Goal: Task Accomplishment & Management: Use online tool/utility

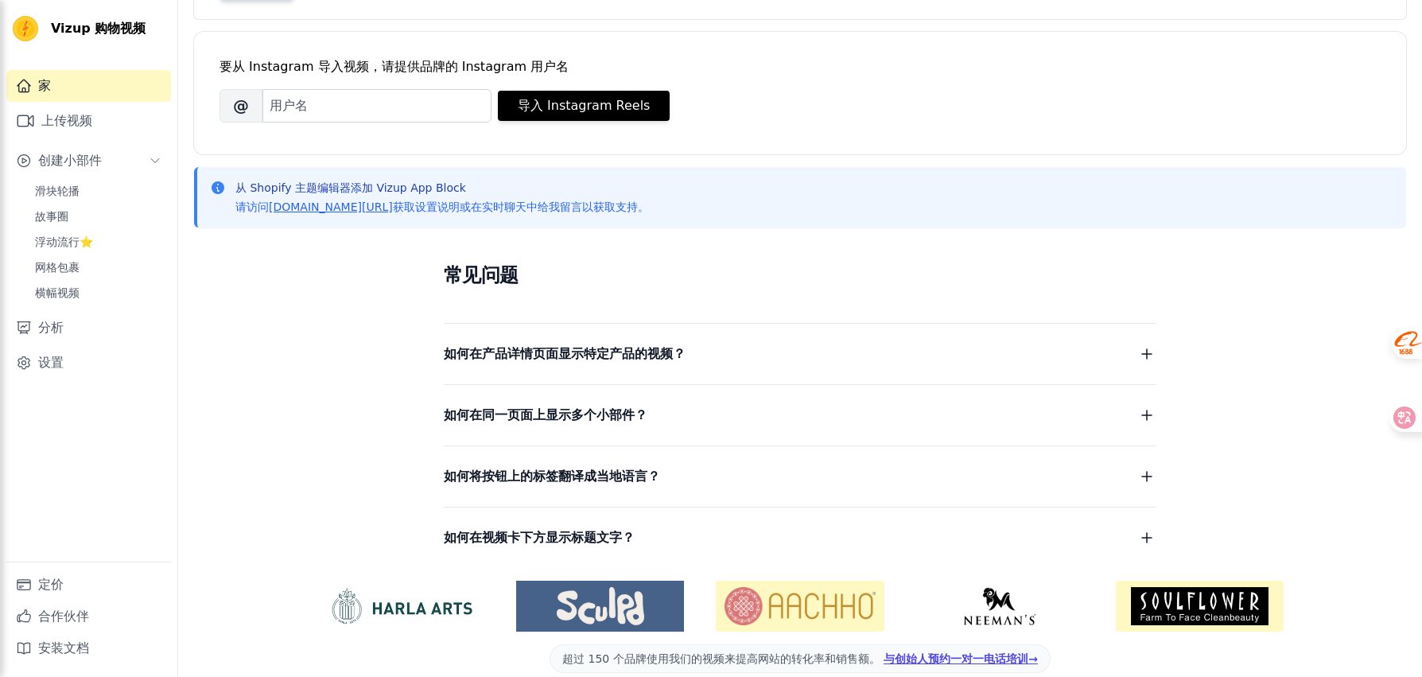
scroll to position [215, 0]
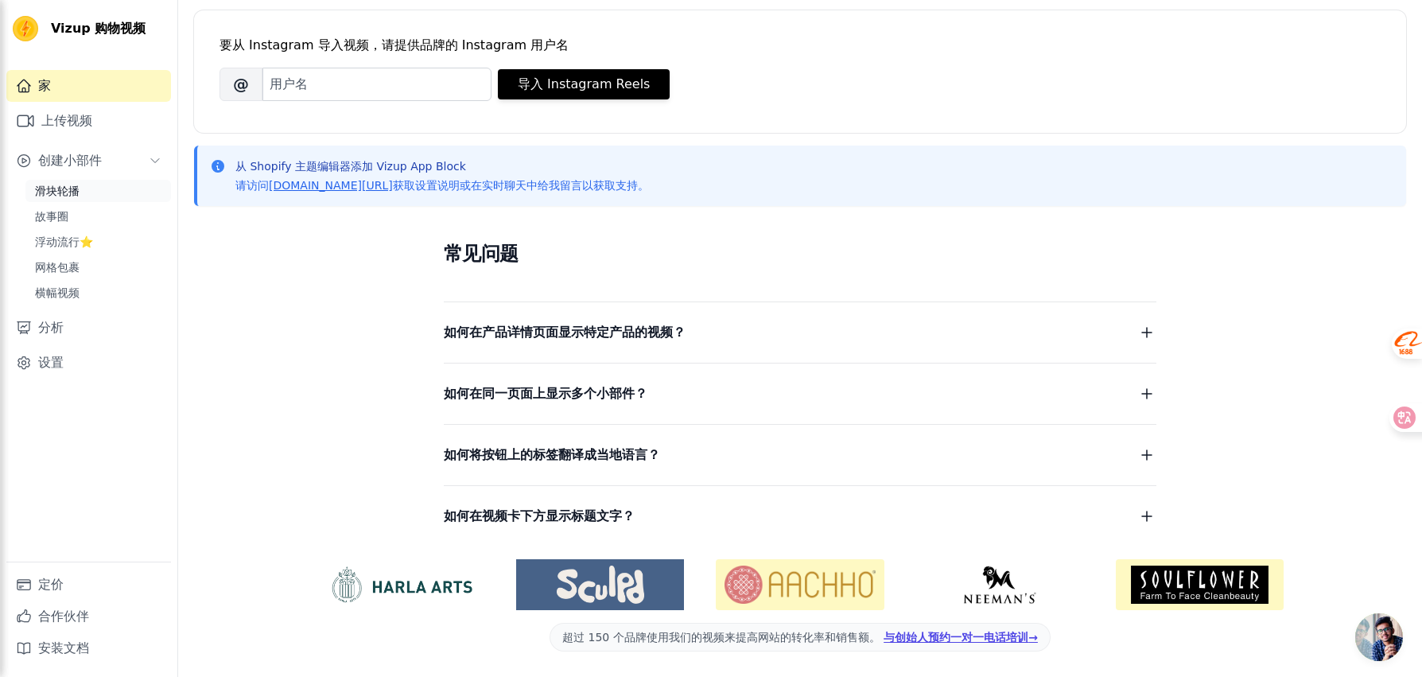
click at [91, 186] on link "滑块轮播" at bounding box center [97, 191] width 145 height 22
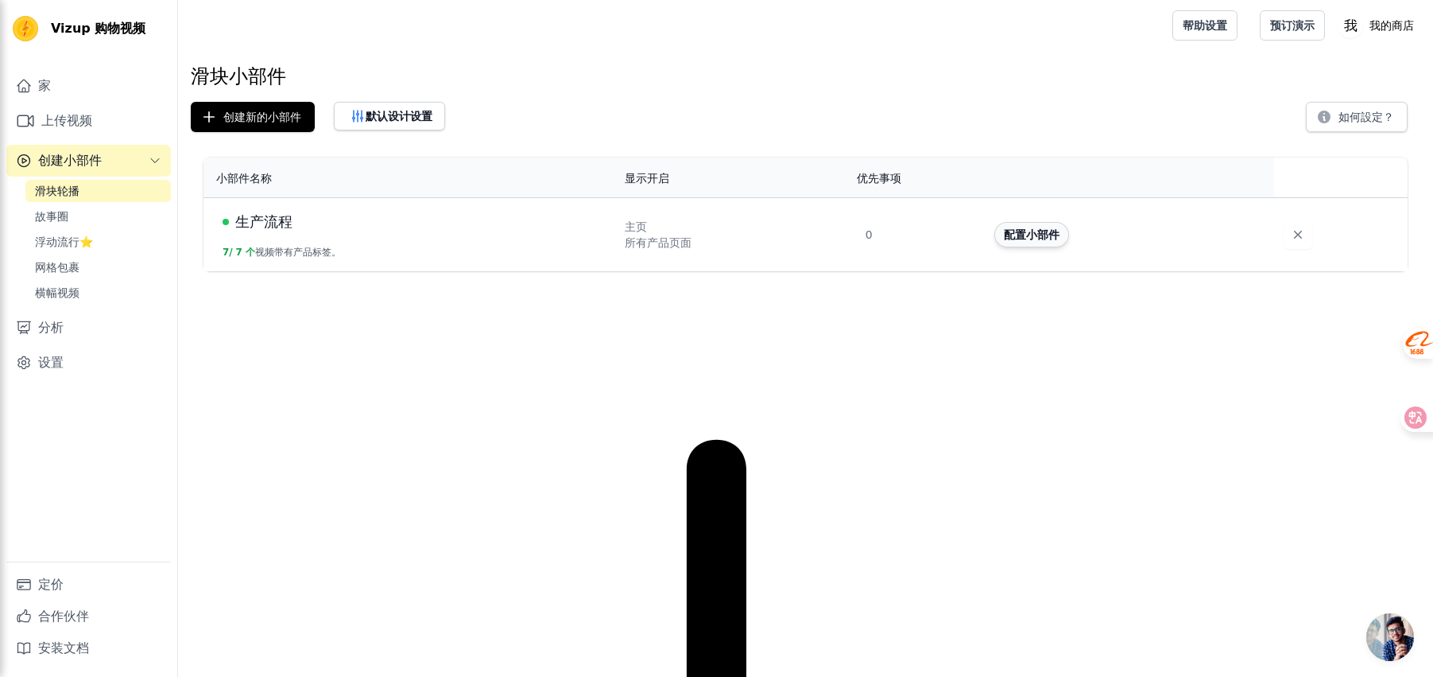
click at [1053, 240] on font "配置小部件" at bounding box center [1032, 234] width 56 height 13
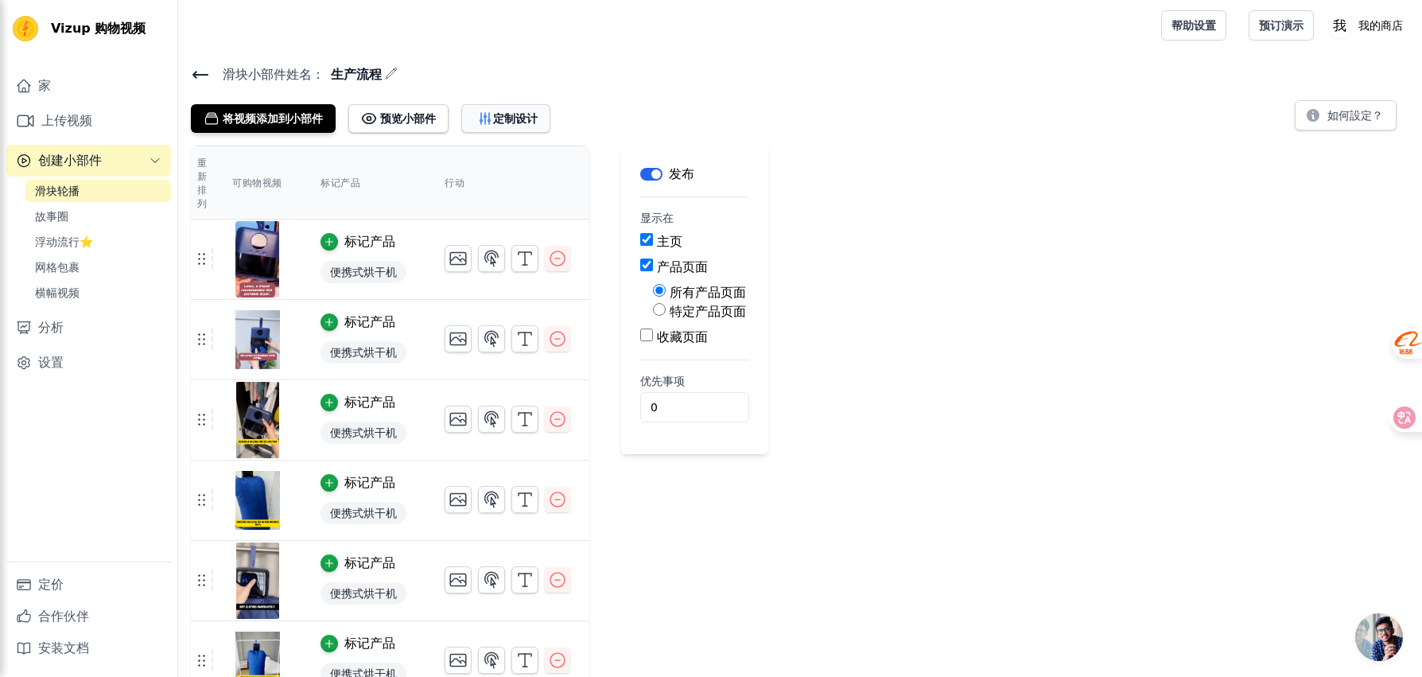
click at [478, 125] on icon "button" at bounding box center [485, 119] width 16 height 16
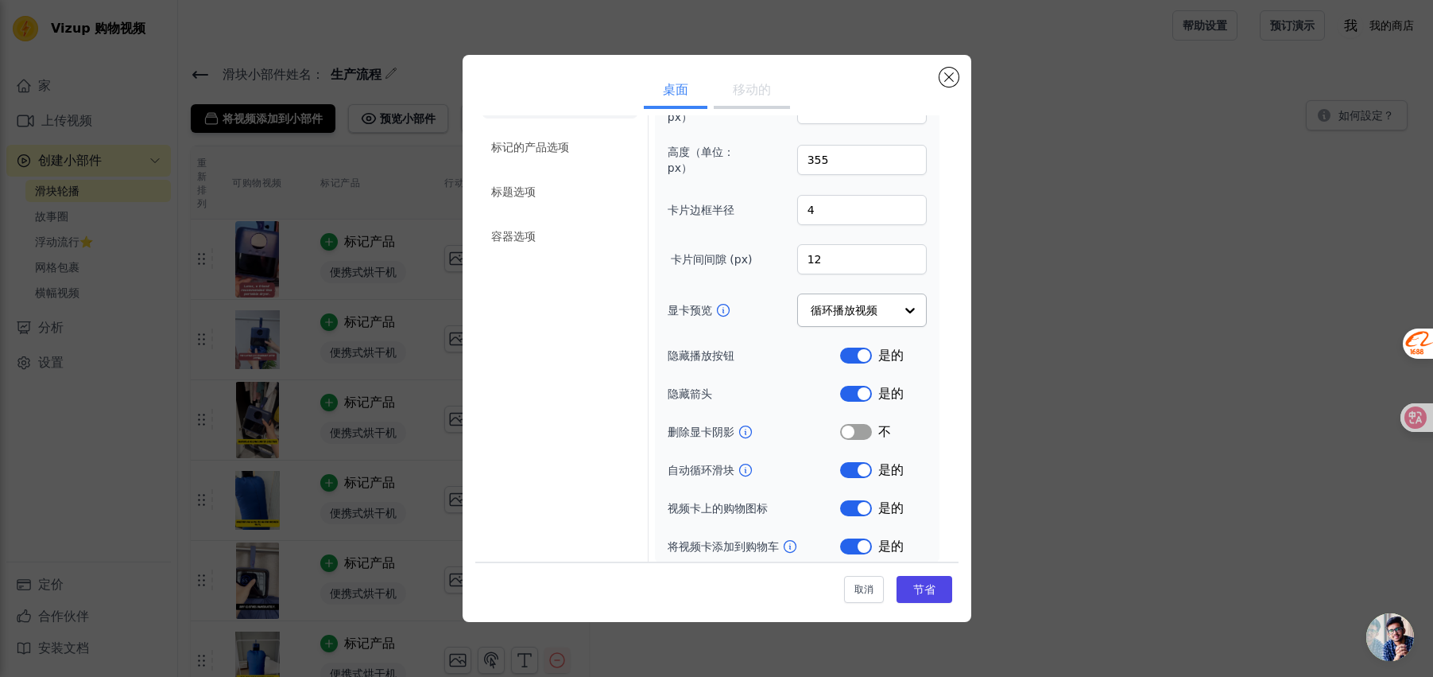
scroll to position [52, 0]
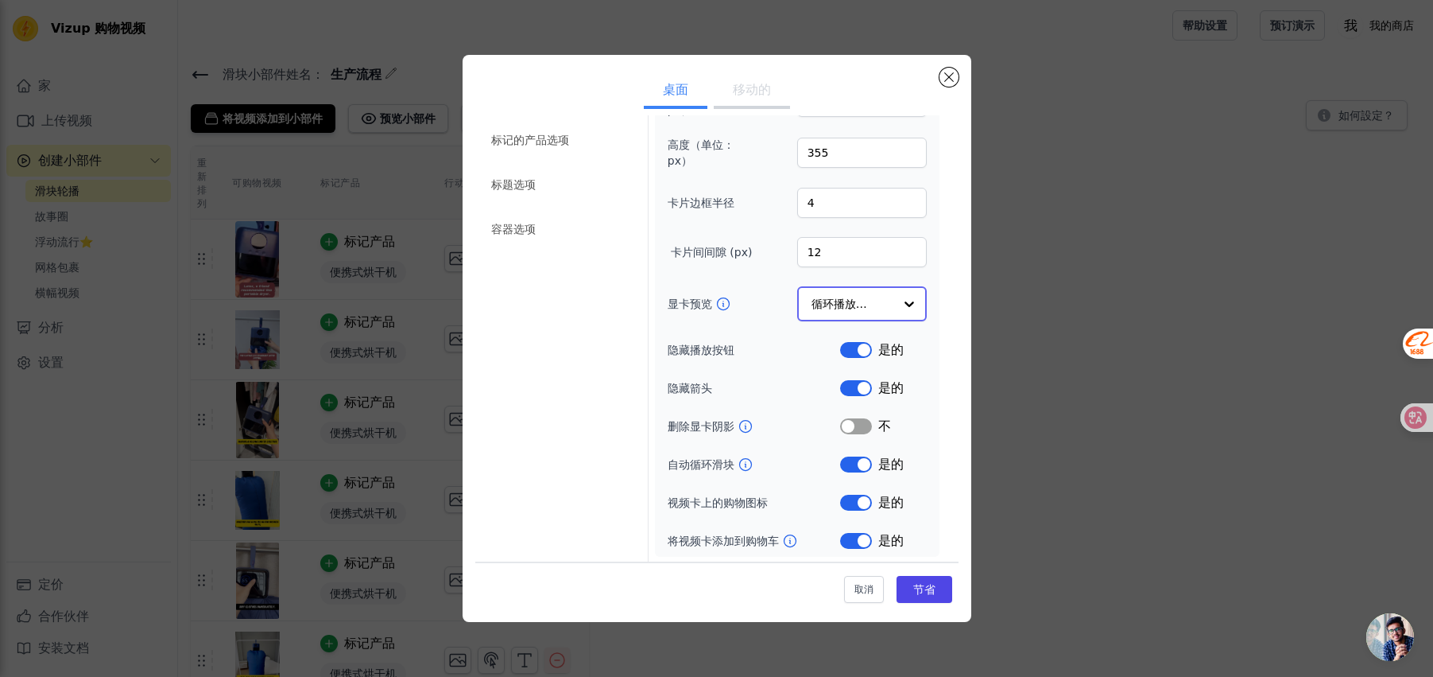
click at [867, 296] on input "显卡预览" at bounding box center [853, 304] width 82 height 32
click at [867, 301] on input "显卡预览" at bounding box center [853, 304] width 82 height 32
click at [557, 183] on li "标题选项" at bounding box center [560, 185] width 157 height 32
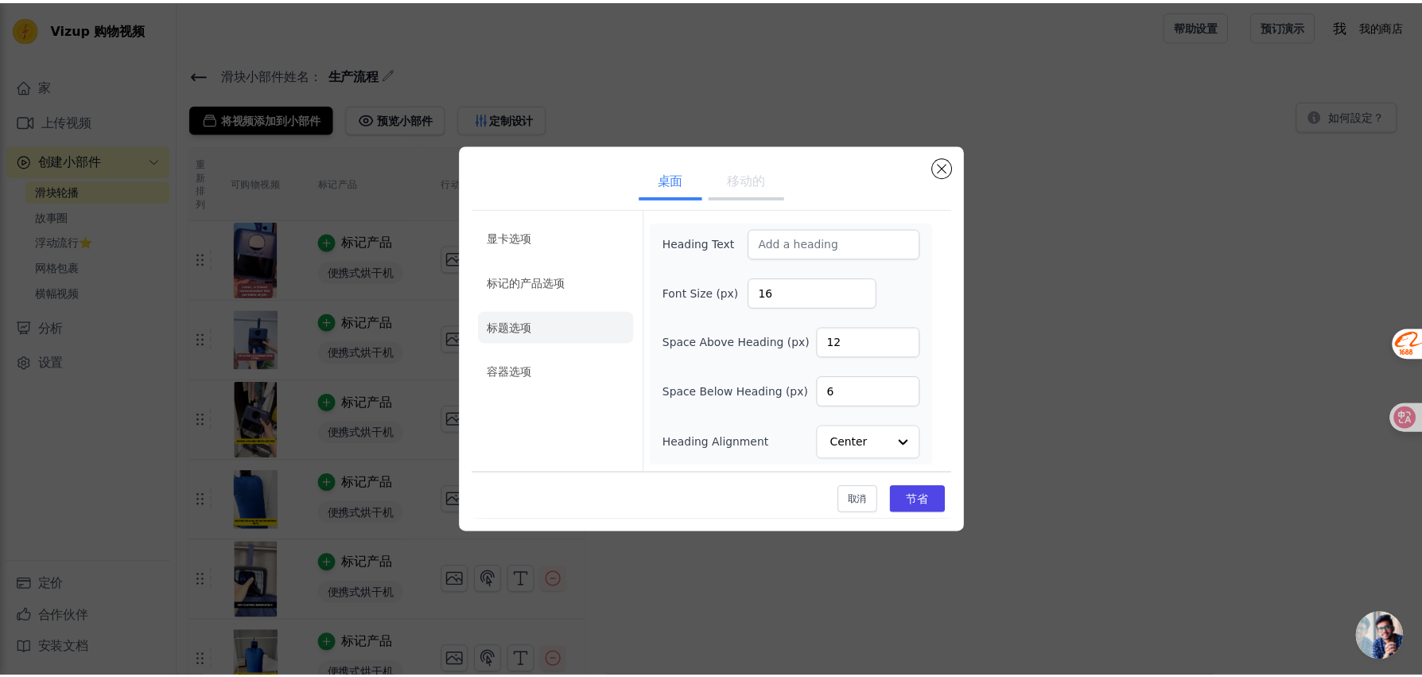
scroll to position [0, 0]
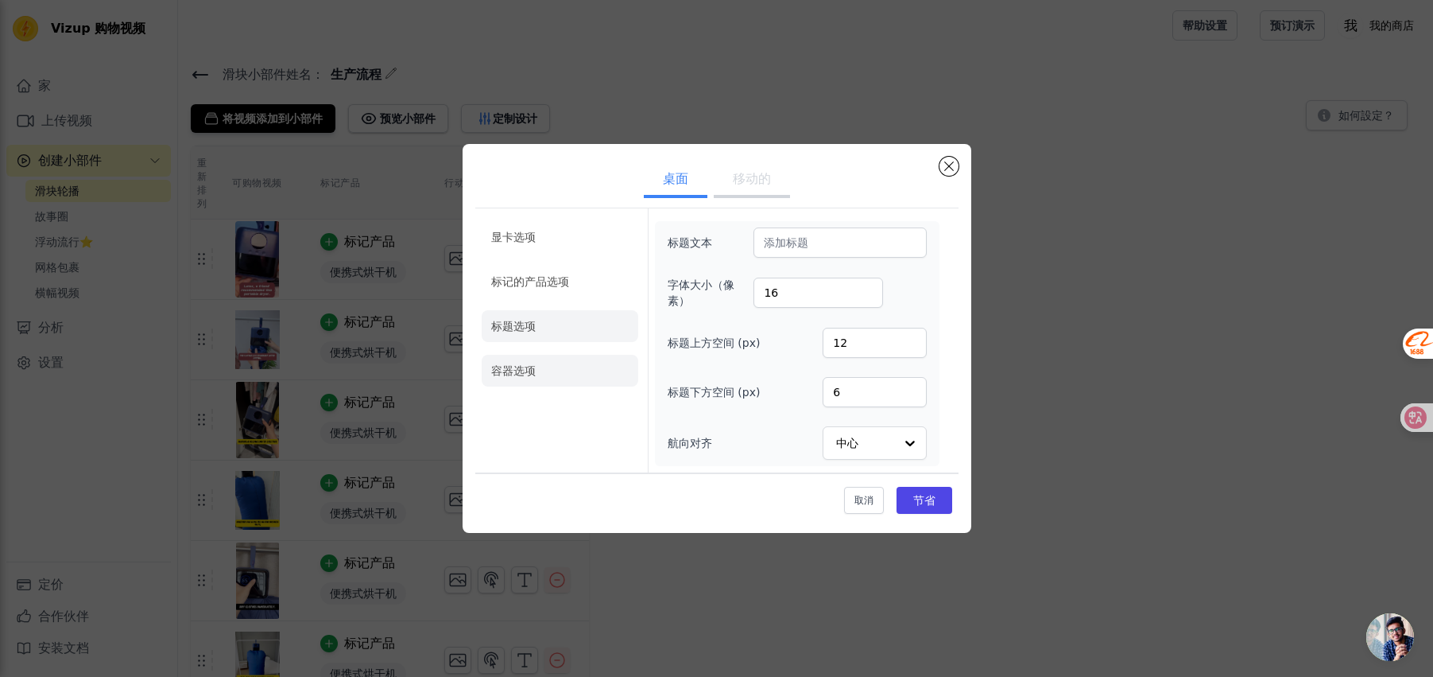
click at [576, 377] on li "容器选项" at bounding box center [560, 371] width 157 height 32
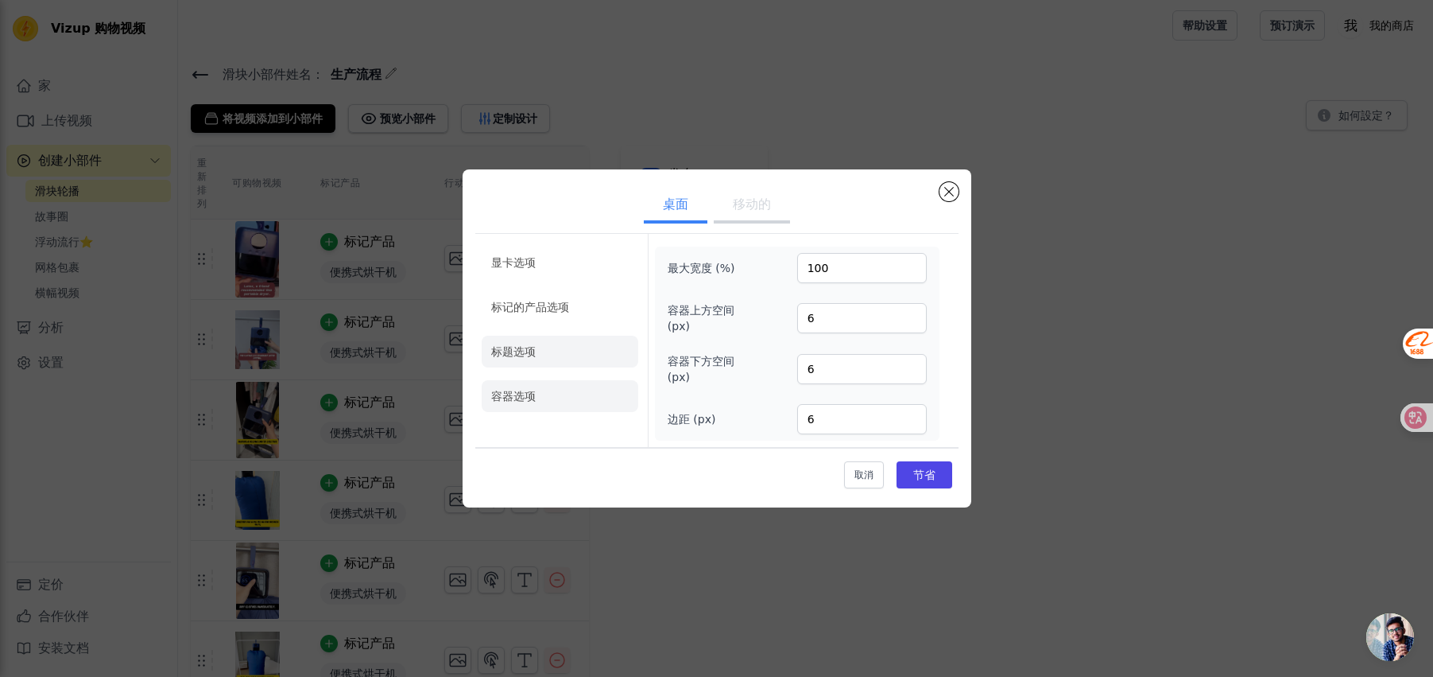
click at [602, 352] on li "标题选项" at bounding box center [560, 352] width 157 height 32
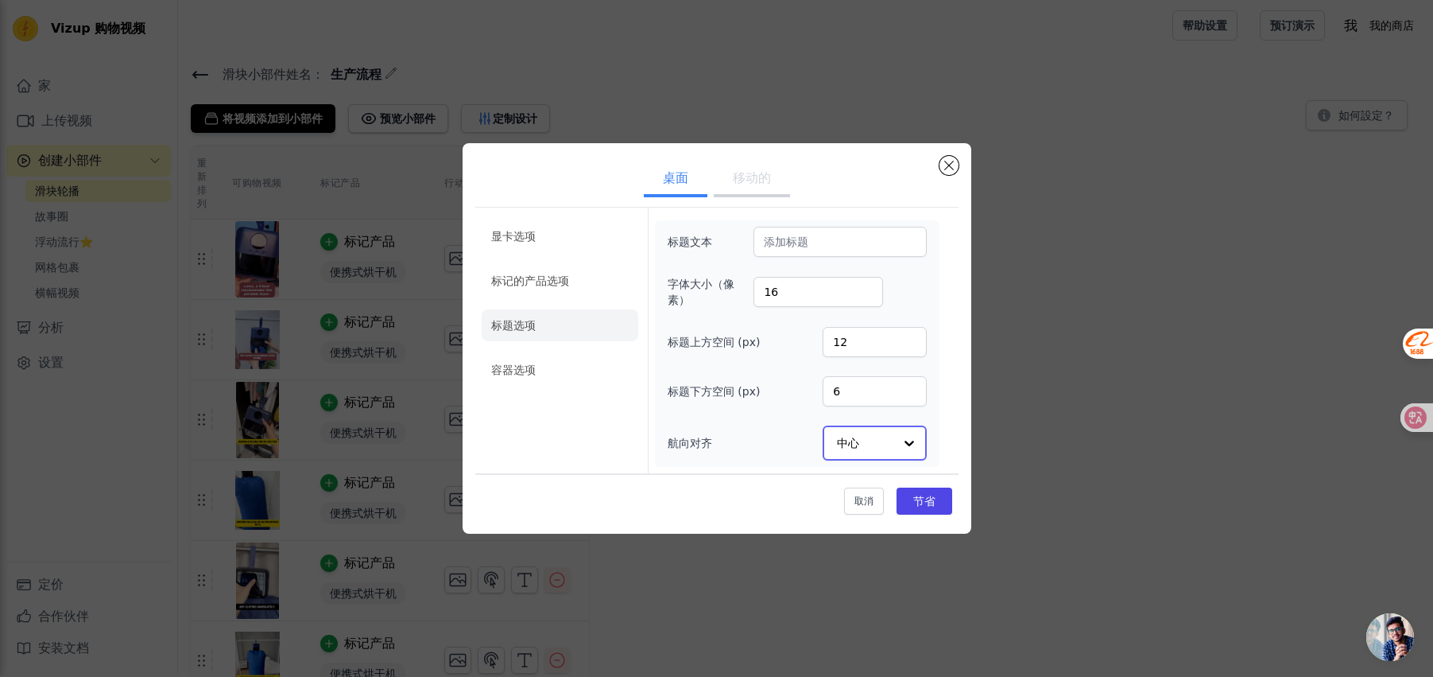
click at [884, 436] on input "航向对齐" at bounding box center [865, 443] width 56 height 32
click at [902, 452] on div at bounding box center [910, 443] width 32 height 32
click at [952, 431] on div "显卡选项 标记的产品选项 标题选项 容器选项 标题文本 字体大小（像素） 16 标题上方空间 (px) 12 标题下方空间 (px) 6 航向对齐 Cente…" at bounding box center [716, 340] width 483 height 265
click at [879, 385] on input "6" at bounding box center [874, 392] width 103 height 30
click at [945, 364] on div "显卡选项 标记的产品选项 标题选项 容器选项 标题文本 字体大小（像素） 16 标题上方空间 (px) 12 标题下方空间 (px) 6 航向对齐 中心" at bounding box center [716, 340] width 483 height 265
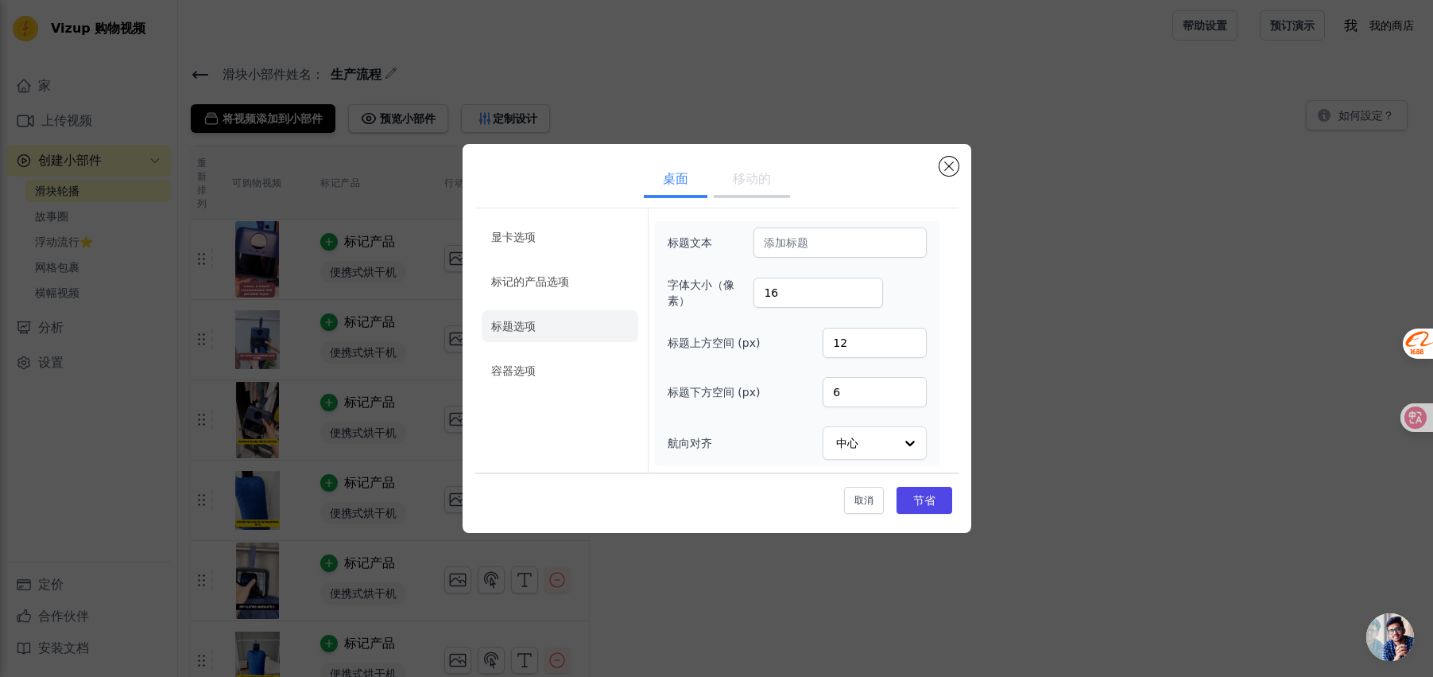
click at [931, 351] on div "标题文本 字体大小（像素） 16 标题上方空间 (px) 12 标题下方空间 (px) 6 航向对齐 中心" at bounding box center [797, 343] width 285 height 245
click at [844, 295] on input "16" at bounding box center [819, 292] width 130 height 30
click at [850, 248] on input "标题文本" at bounding box center [840, 242] width 173 height 30
click at [563, 355] on li "标记的产品选项" at bounding box center [560, 371] width 157 height 32
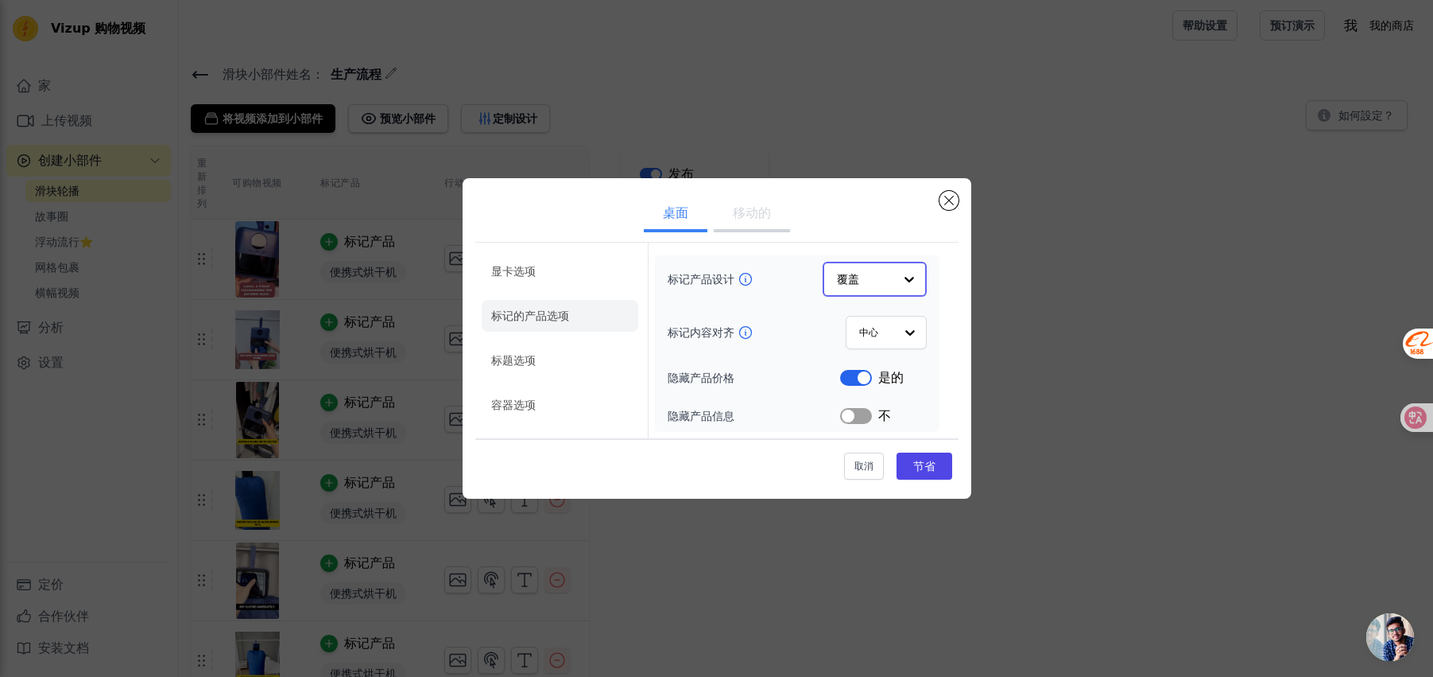
click at [896, 276] on div at bounding box center [910, 279] width 32 height 32
click at [890, 277] on input "标记产品设计" at bounding box center [865, 279] width 56 height 32
click at [905, 336] on div at bounding box center [910, 332] width 32 height 32
click at [898, 358] on div "中心" at bounding box center [885, 369] width 83 height 33
click at [932, 465] on font "节省" at bounding box center [924, 465] width 22 height 13
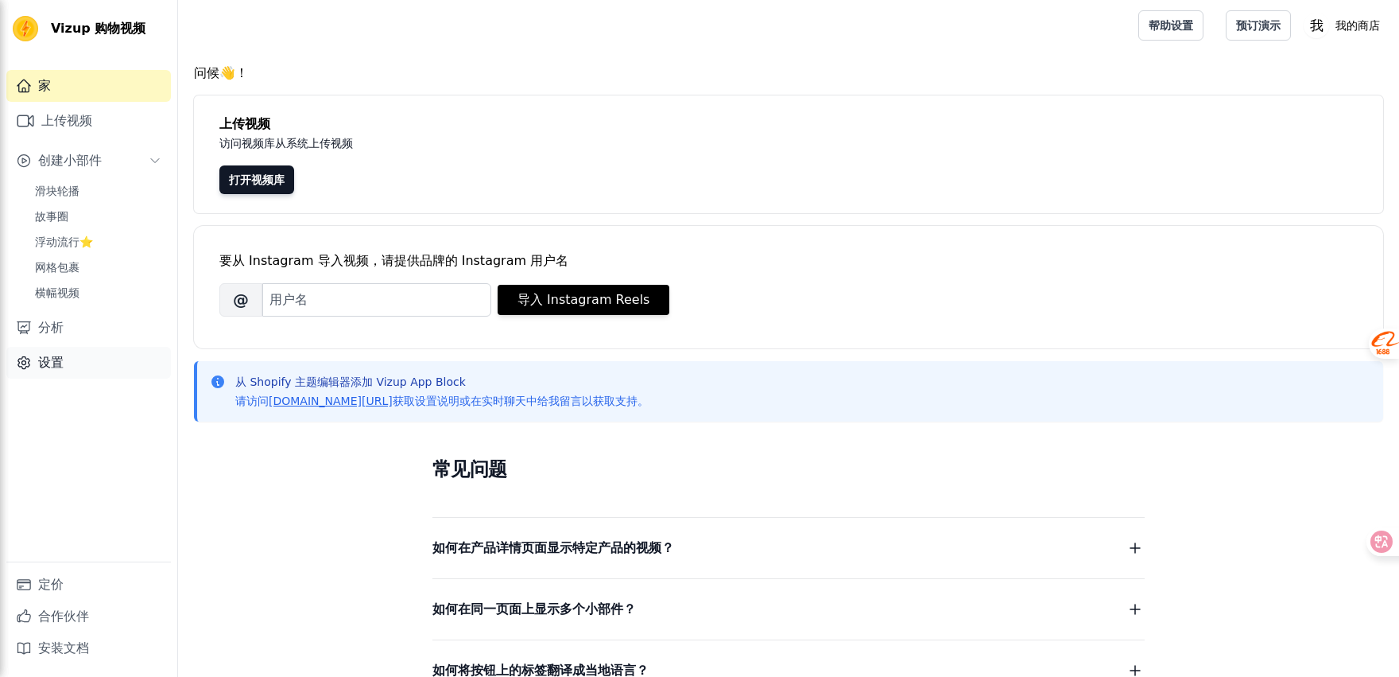
click at [63, 368] on font "设置" at bounding box center [50, 362] width 25 height 15
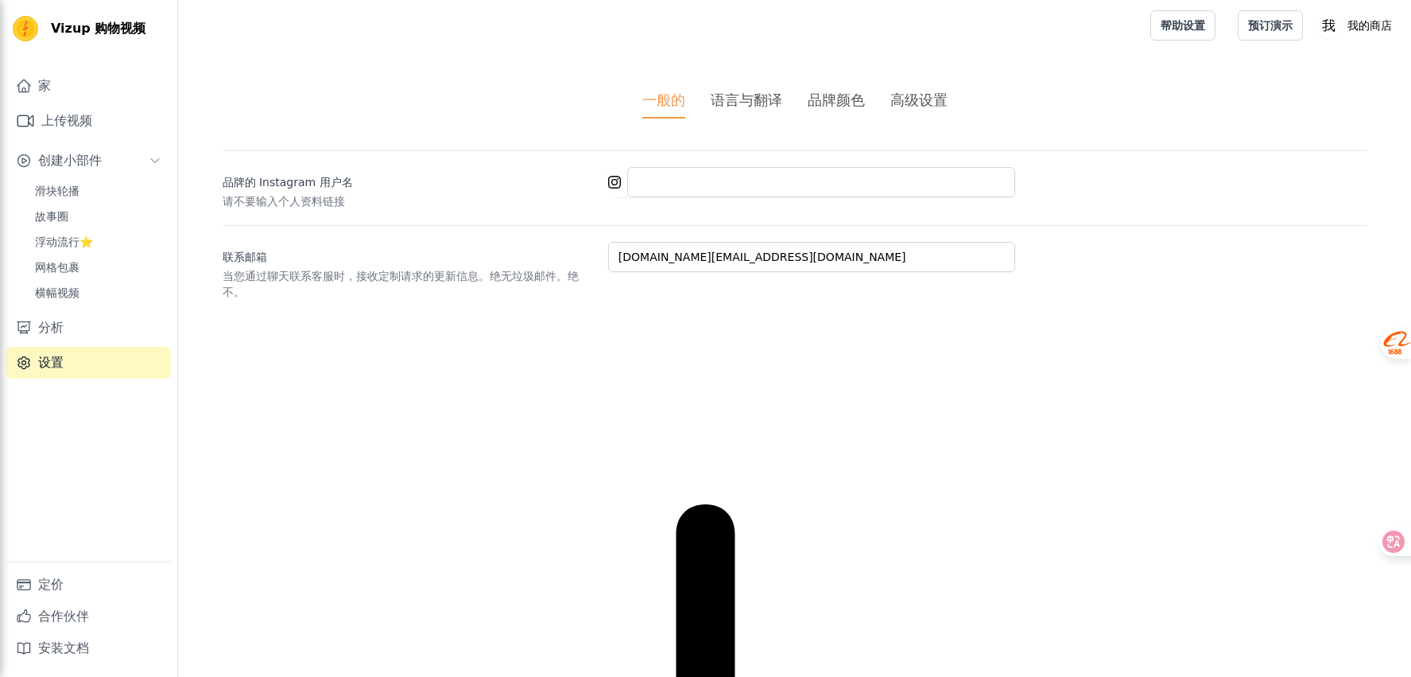
click at [921, 97] on font "高级设置" at bounding box center [918, 99] width 57 height 17
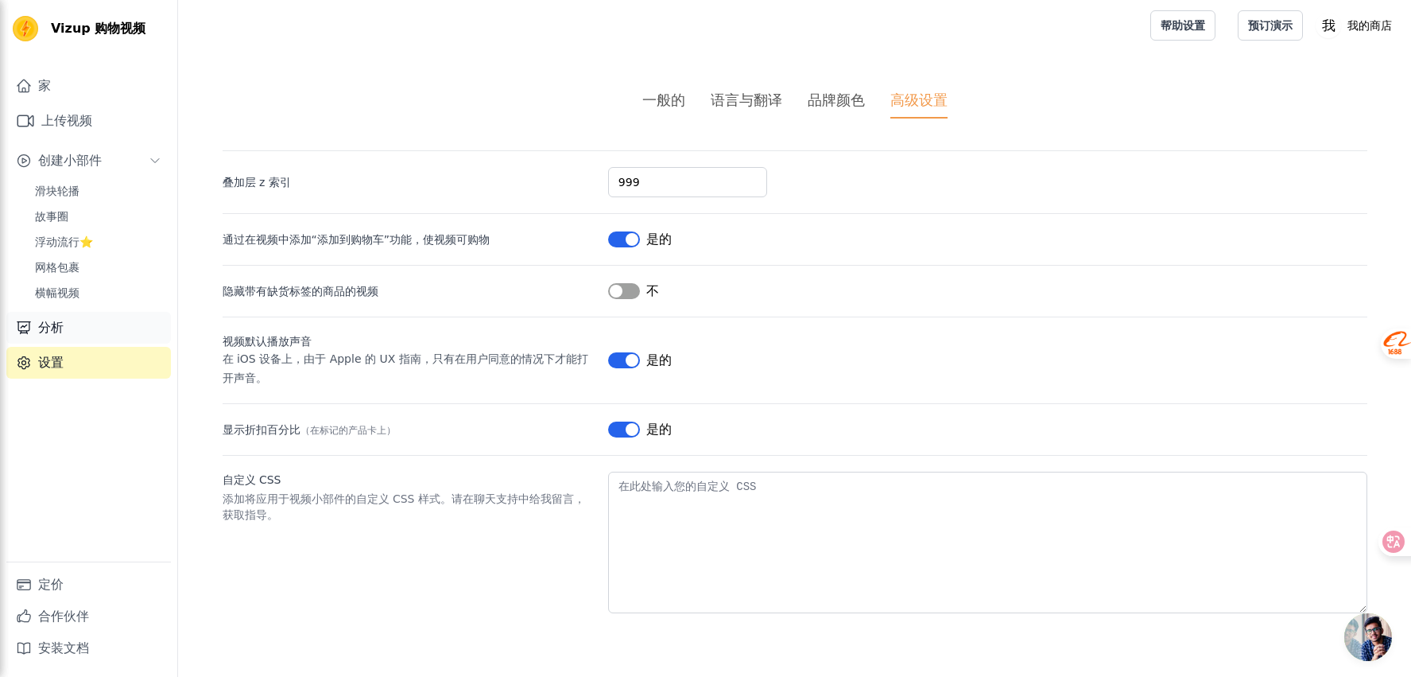
click at [106, 330] on link "分析" at bounding box center [88, 328] width 165 height 32
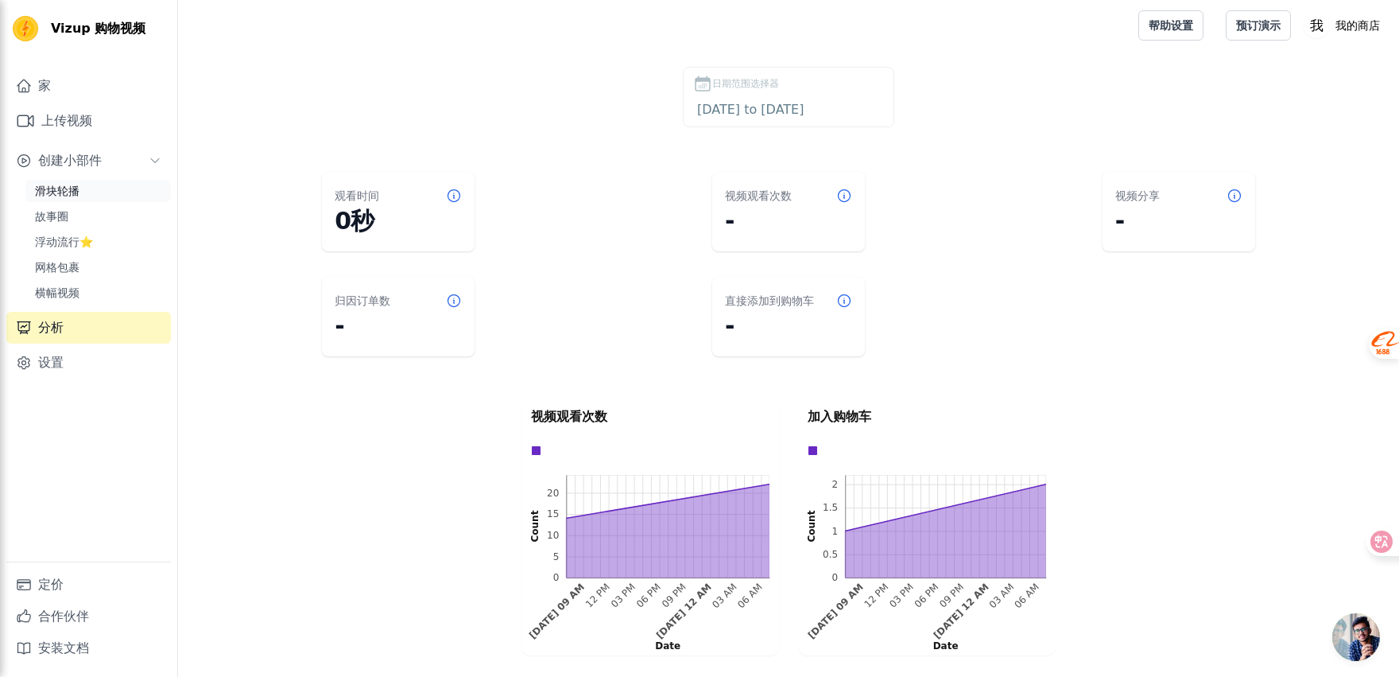
click at [103, 188] on link "滑块轮播" at bounding box center [97, 191] width 145 height 22
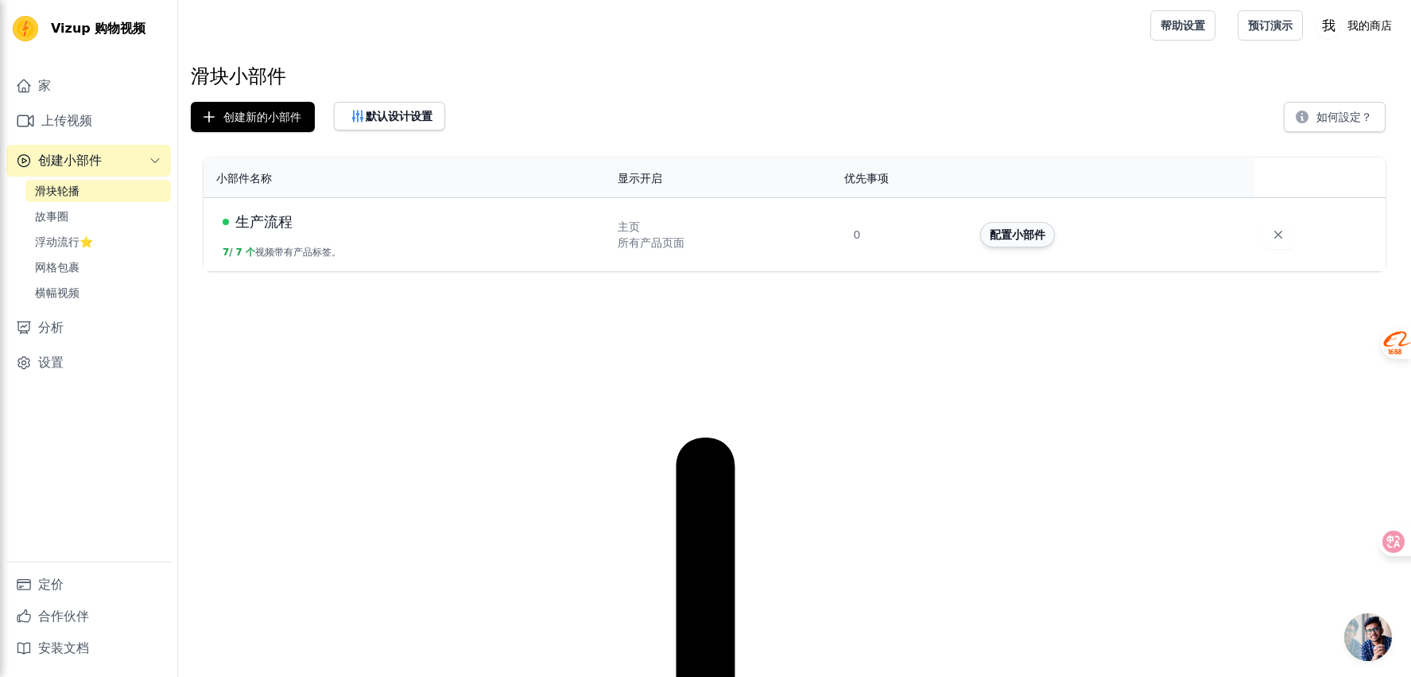
click at [1021, 245] on button "配置小部件" at bounding box center [1017, 234] width 75 height 25
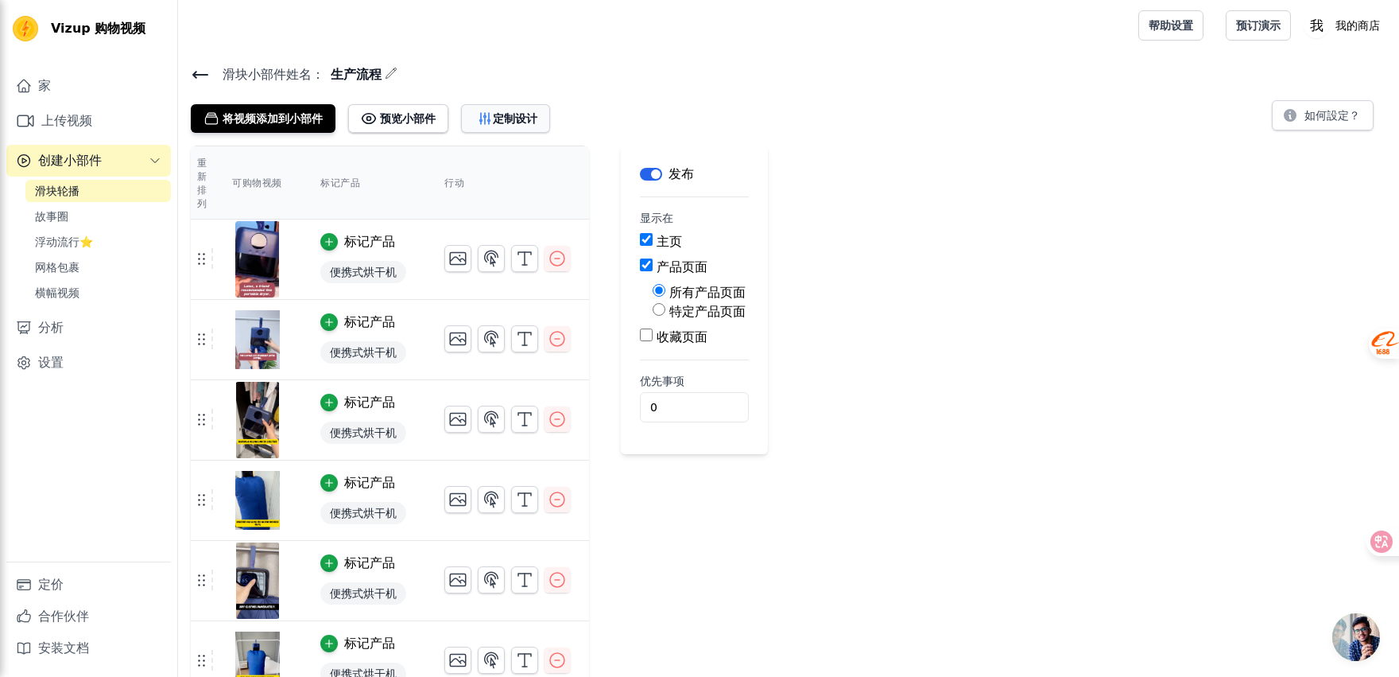
click at [506, 128] on button "定制设计" at bounding box center [505, 118] width 89 height 29
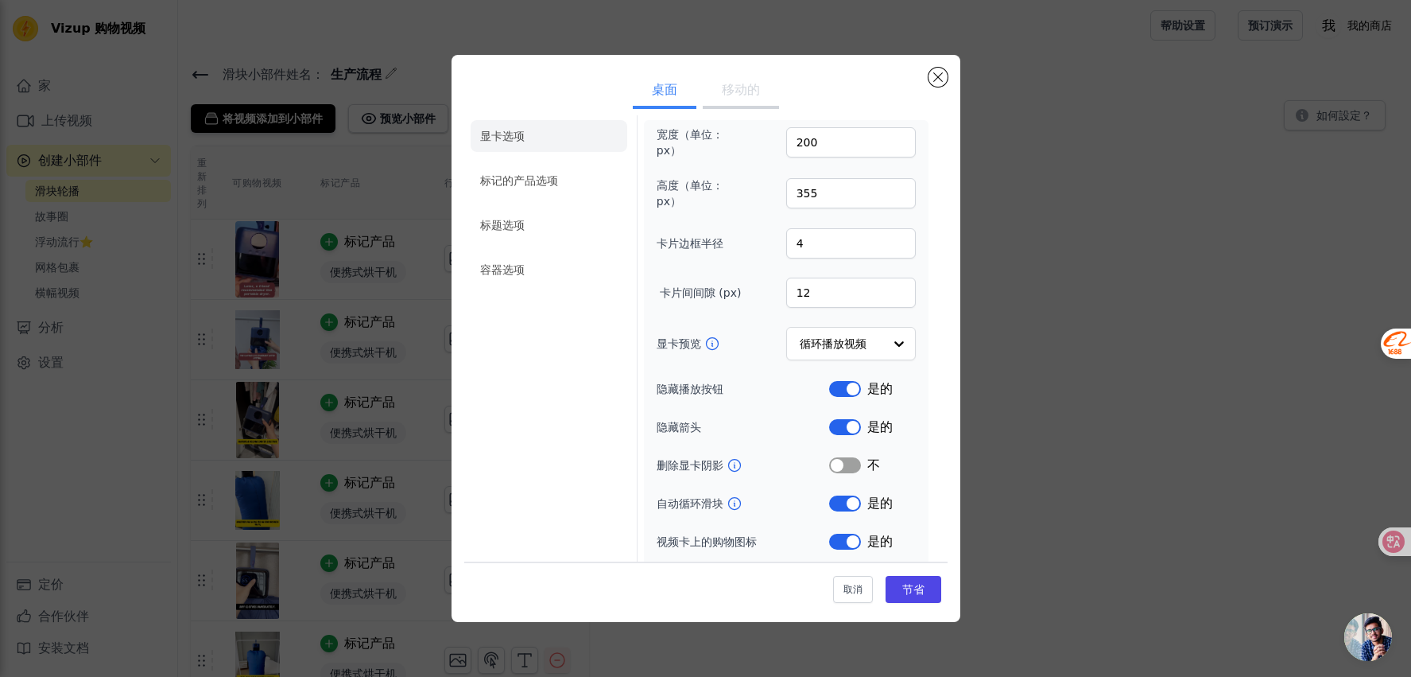
scroll to position [52, 0]
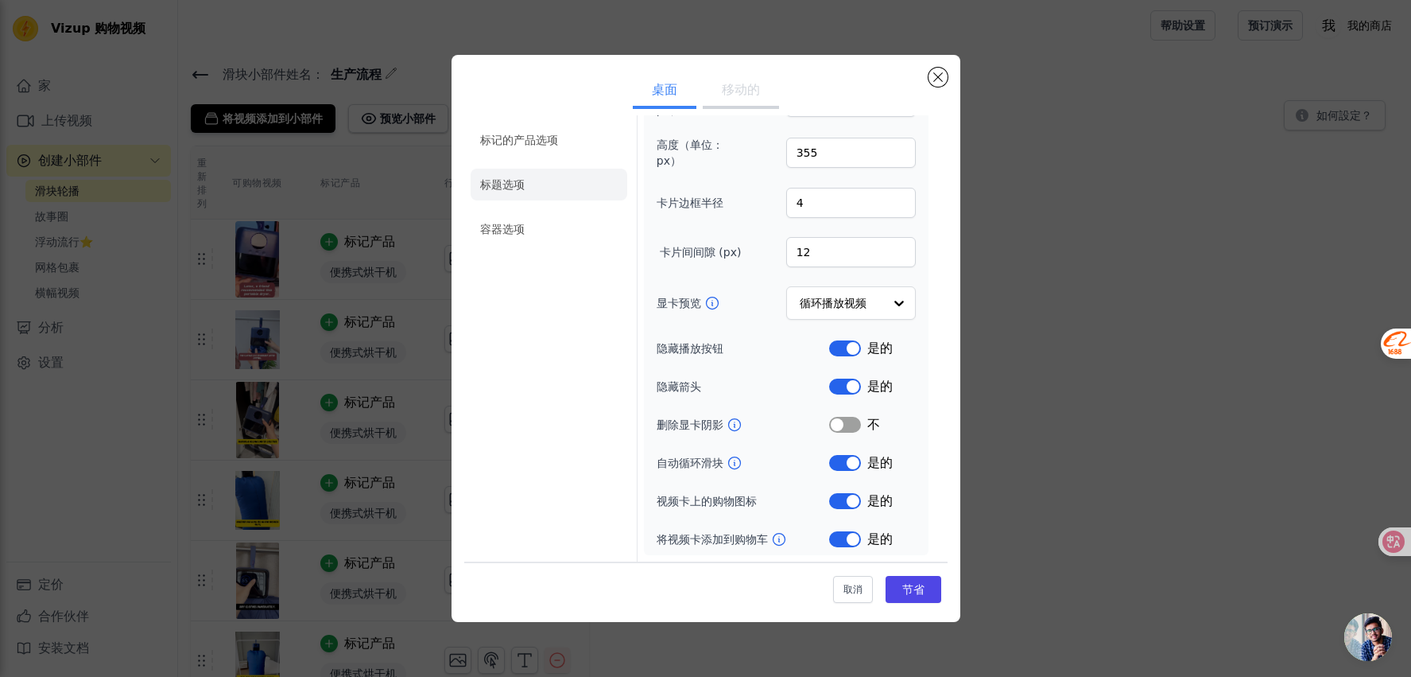
click at [504, 176] on li "标题选项" at bounding box center [549, 185] width 157 height 32
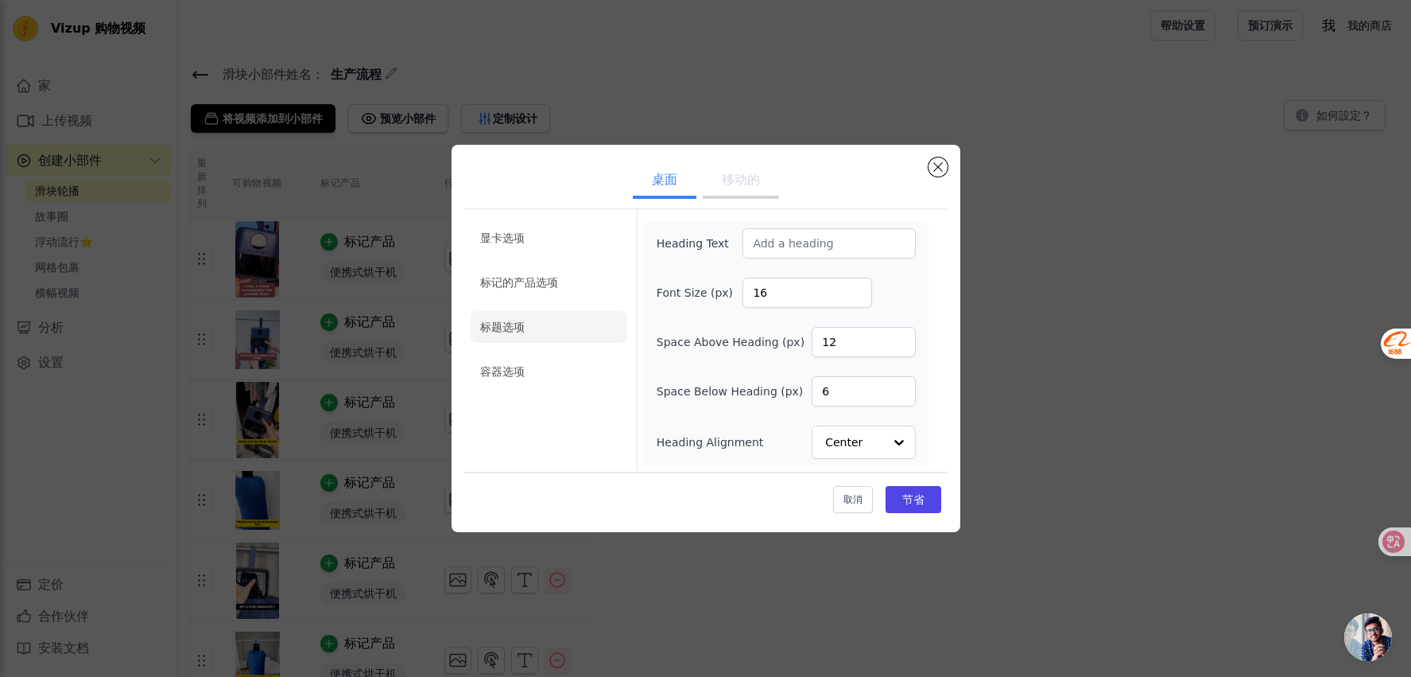
scroll to position [0, 0]
click at [581, 379] on li "容器选项" at bounding box center [549, 371] width 157 height 32
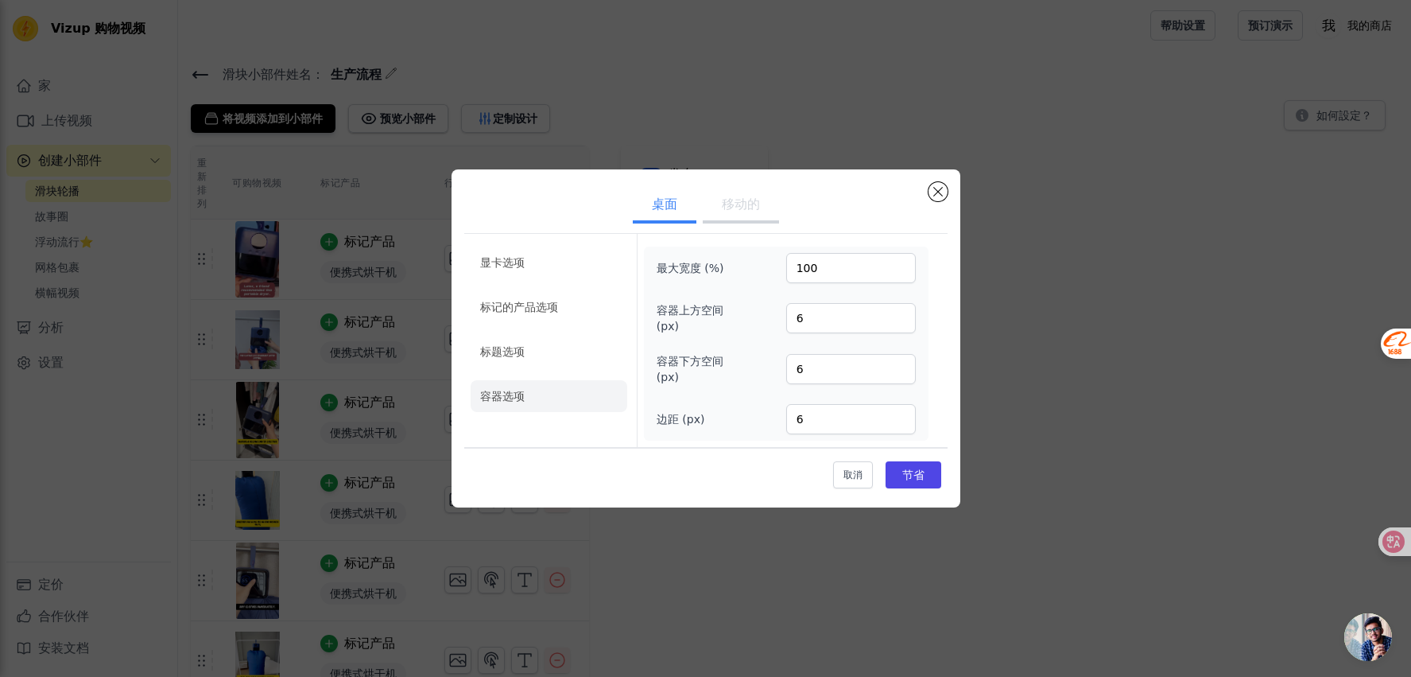
click at [754, 211] on button "移动的" at bounding box center [741, 205] width 76 height 35
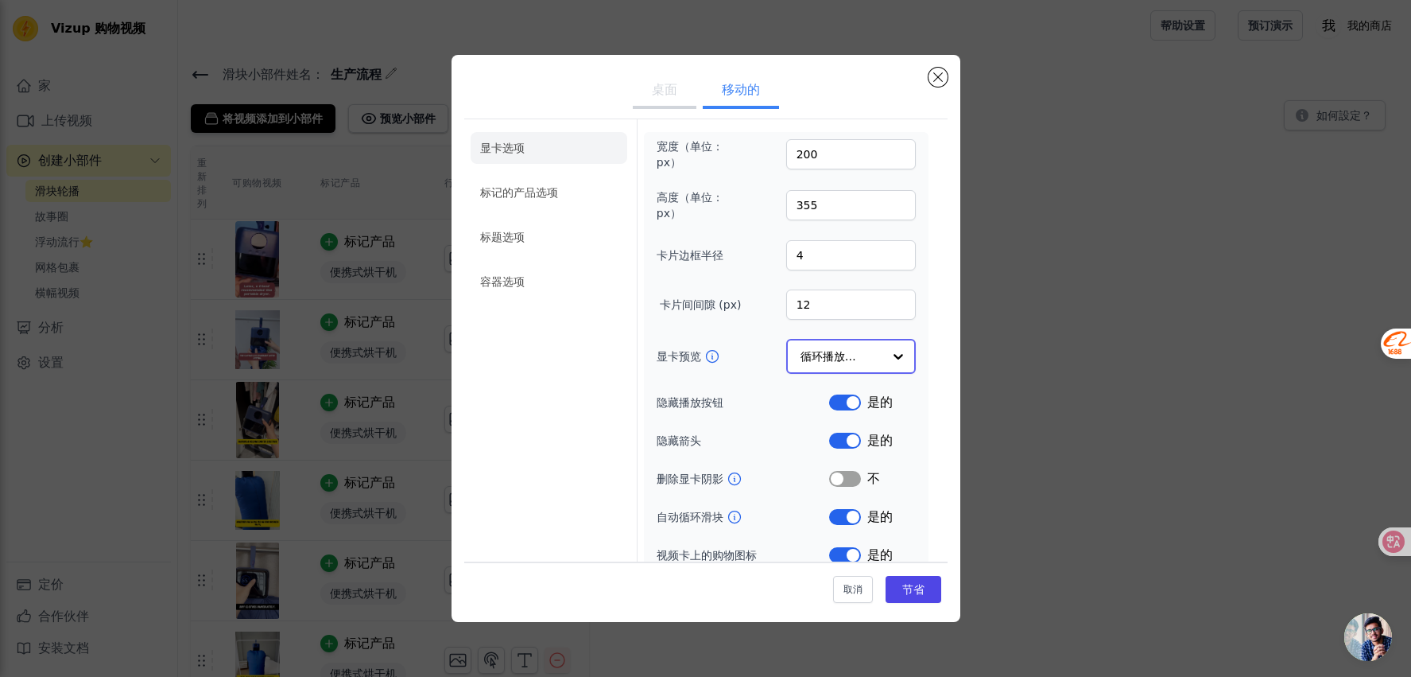
click at [843, 356] on input "显卡预览" at bounding box center [842, 356] width 82 height 32
click at [843, 355] on input "显卡预览" at bounding box center [842, 356] width 82 height 32
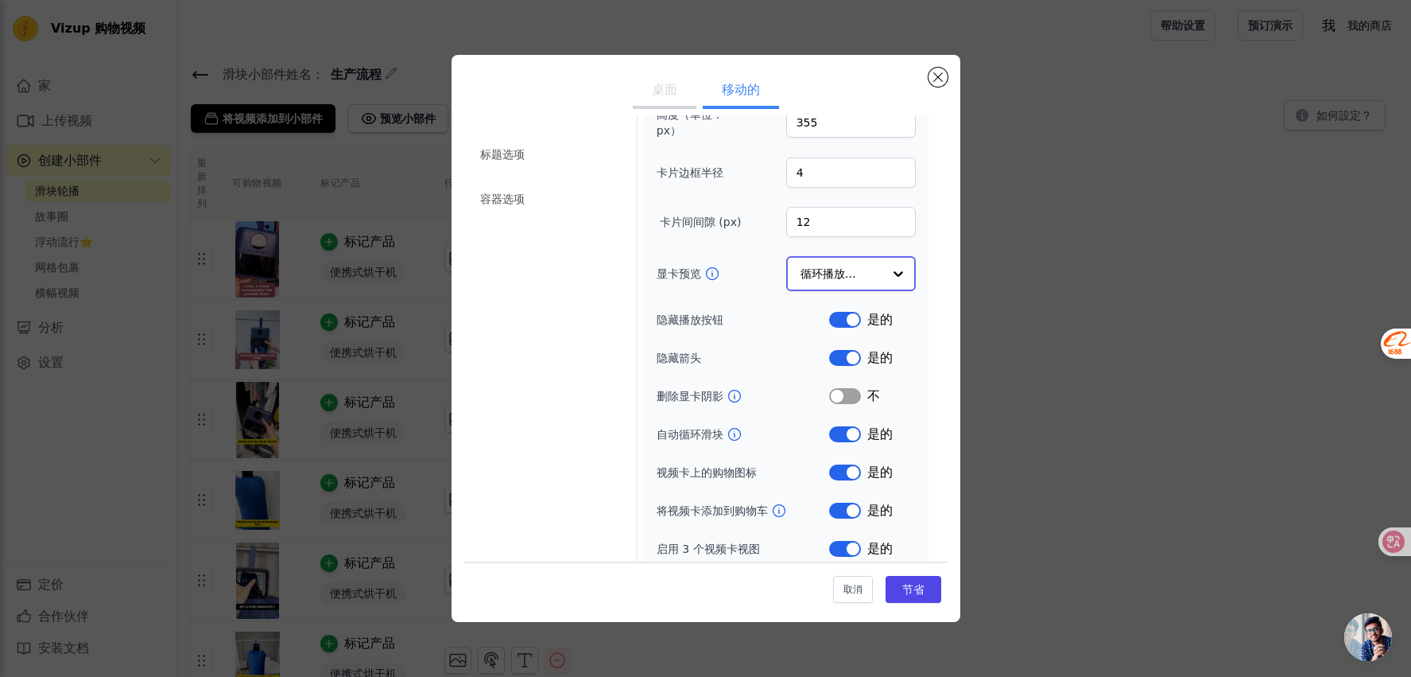
scroll to position [92, 0]
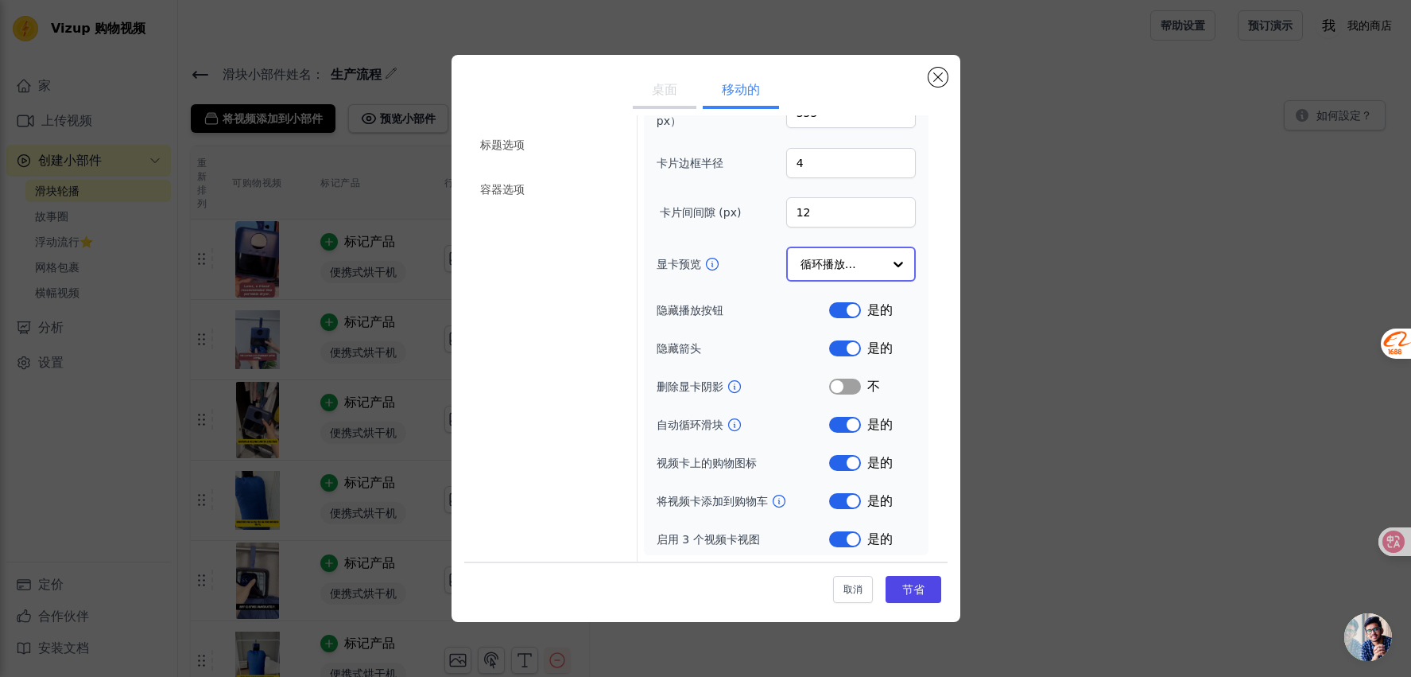
click at [844, 253] on input "显卡预览" at bounding box center [842, 264] width 82 height 32
click at [547, 284] on div "显卡选项 标记的产品选项 标题选项 容器选项" at bounding box center [549, 295] width 157 height 533
click at [882, 274] on div at bounding box center [898, 266] width 32 height 32
click at [559, 253] on div "显卡选项 标记的产品选项 标题选项 容器选项" at bounding box center [549, 295] width 157 height 533
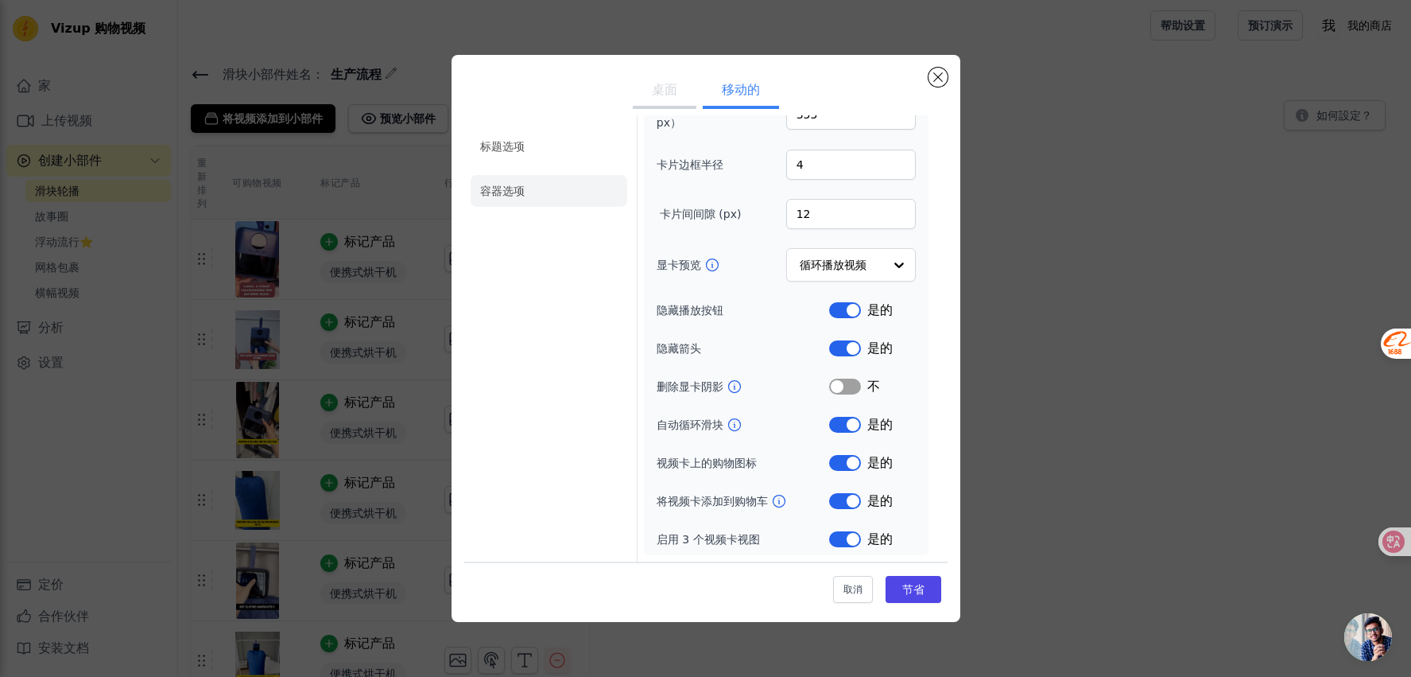
click at [529, 191] on li "容器选项" at bounding box center [549, 191] width 157 height 32
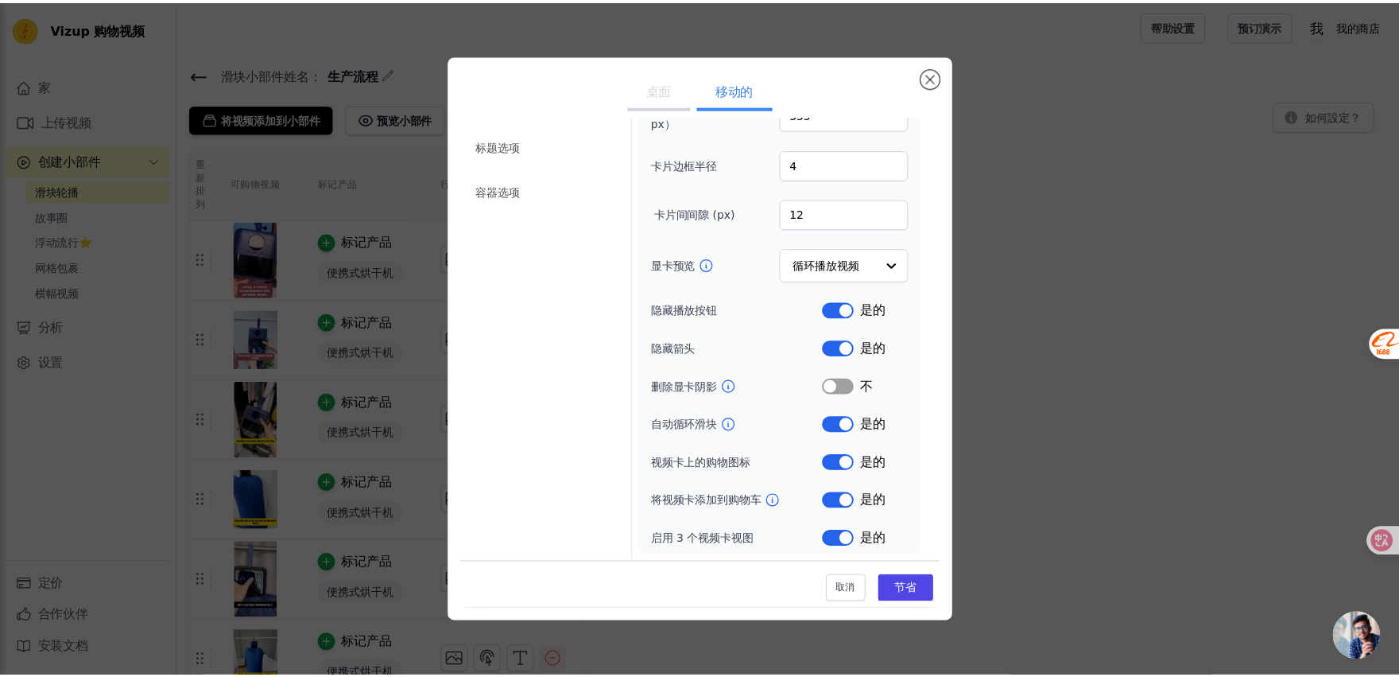
scroll to position [0, 0]
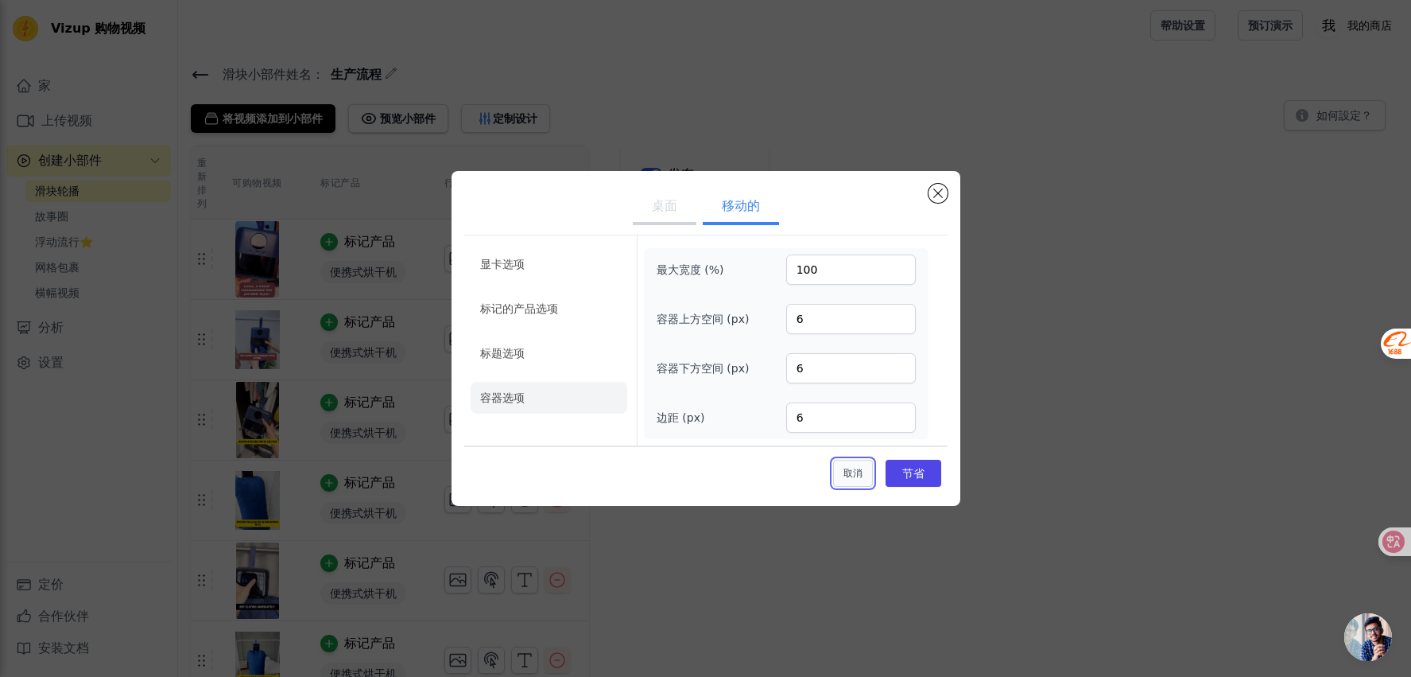
click at [854, 465] on button "取消" at bounding box center [853, 473] width 40 height 27
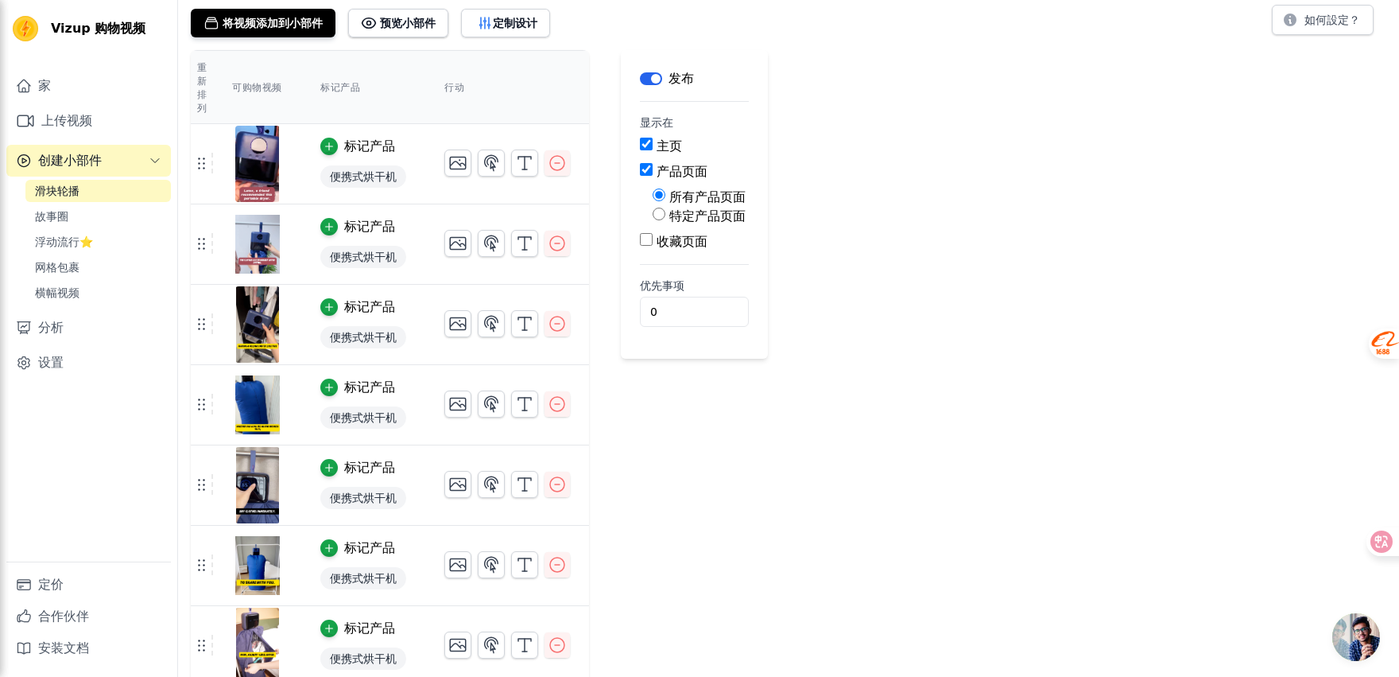
scroll to position [106, 0]
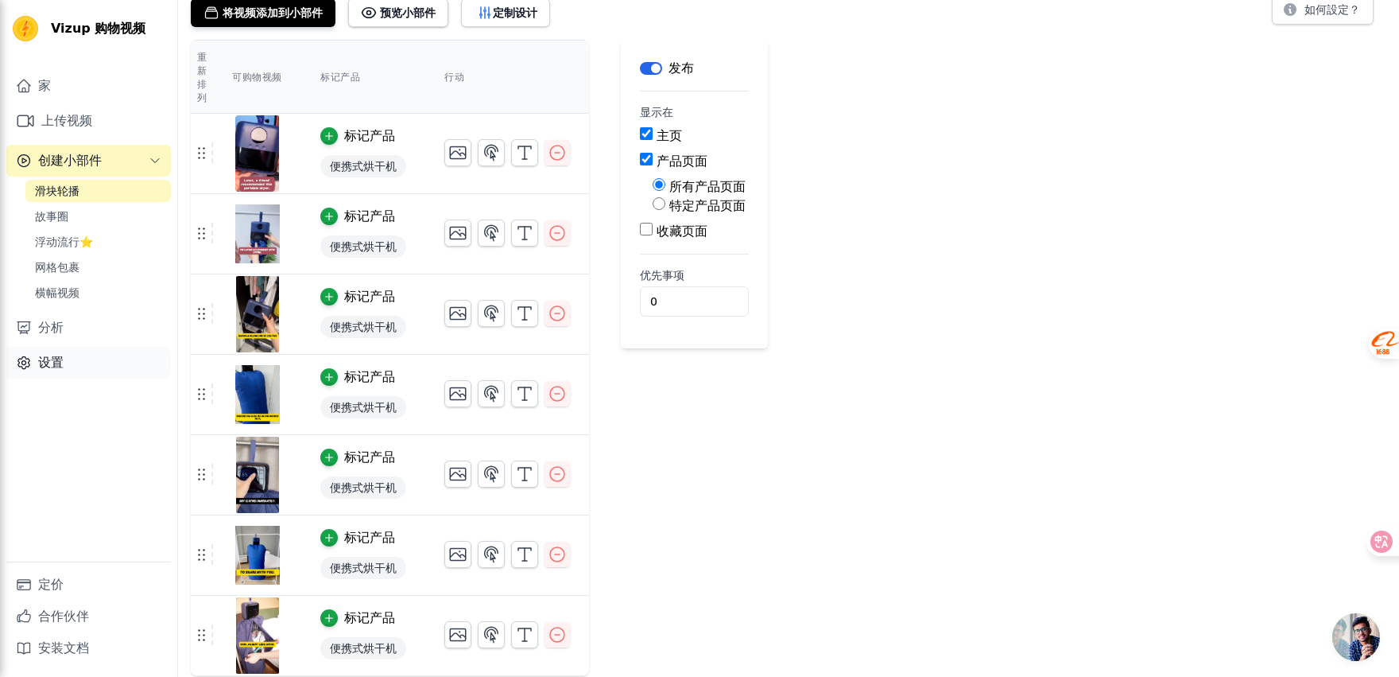
click at [86, 358] on link "设置" at bounding box center [88, 363] width 165 height 32
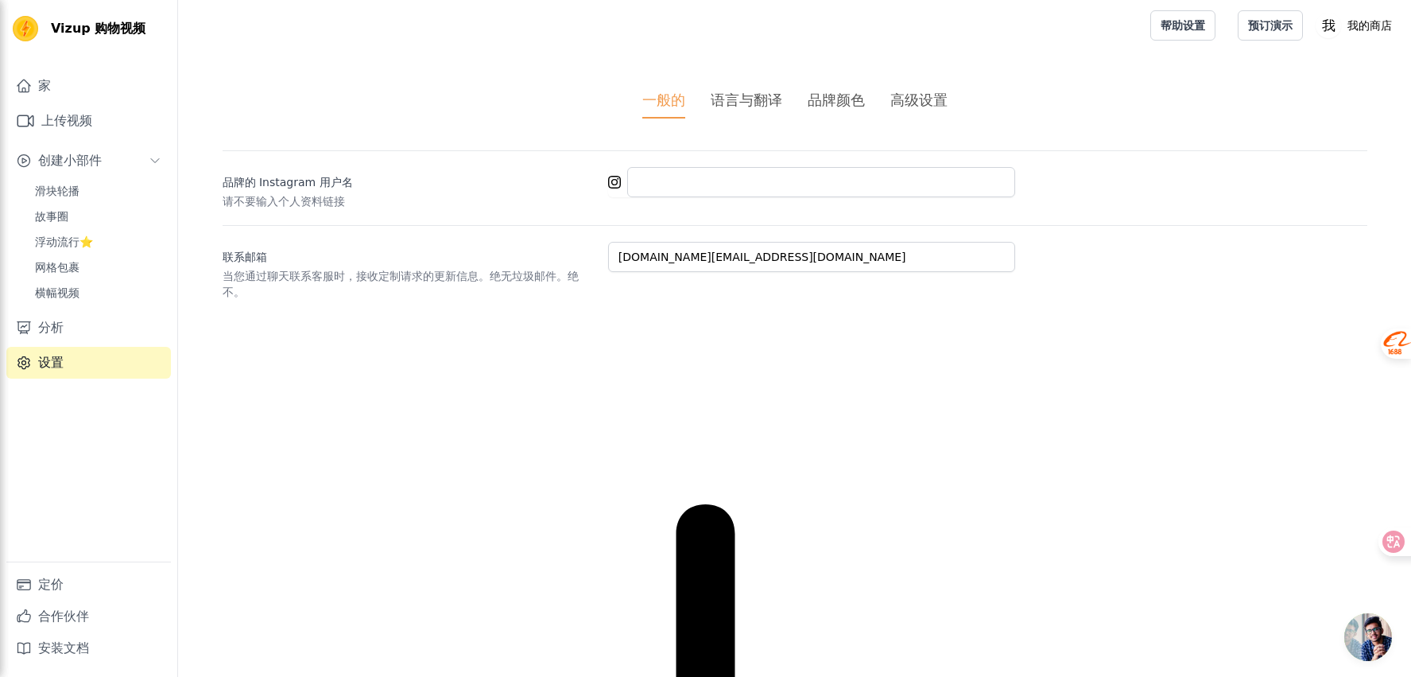
click at [729, 111] on li "语言与翻译" at bounding box center [747, 103] width 72 height 29
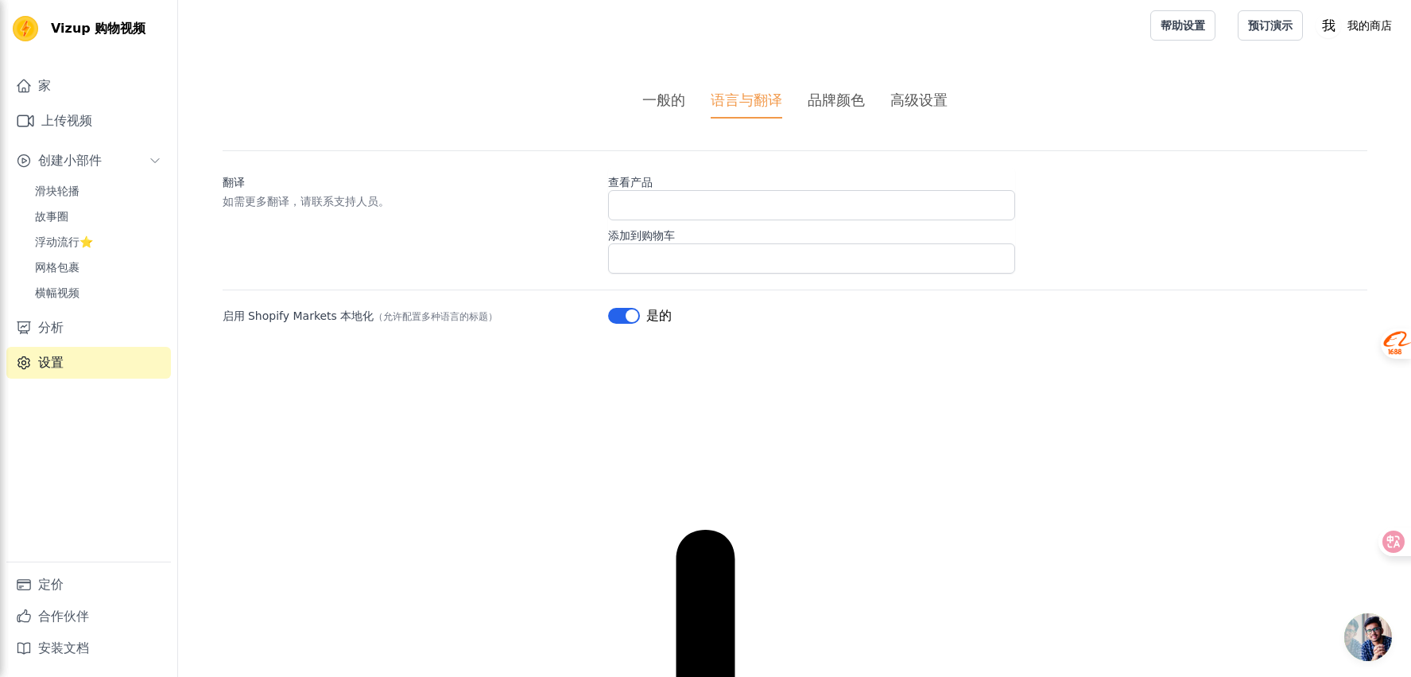
click at [829, 106] on font "品牌颜色" at bounding box center [836, 99] width 57 height 17
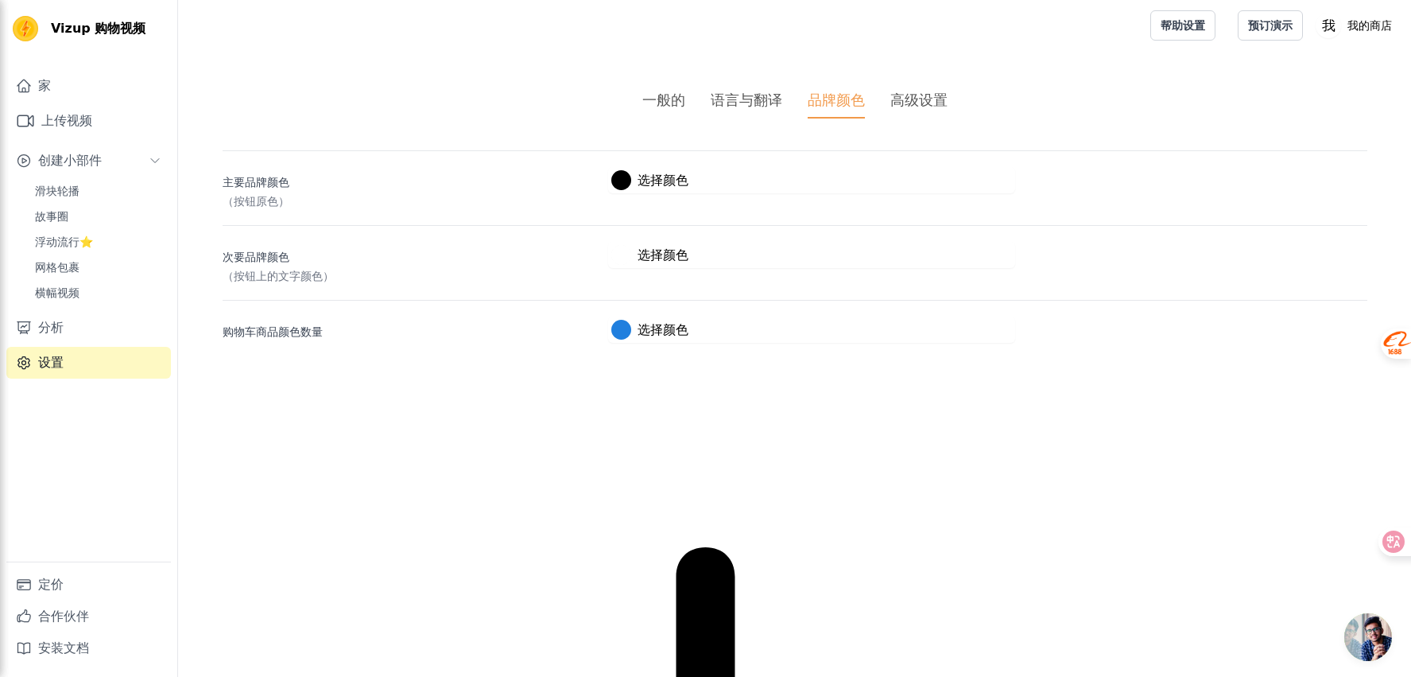
click at [916, 103] on font "高级设置" at bounding box center [918, 99] width 57 height 17
